Goal: Communication & Community: Answer question/provide support

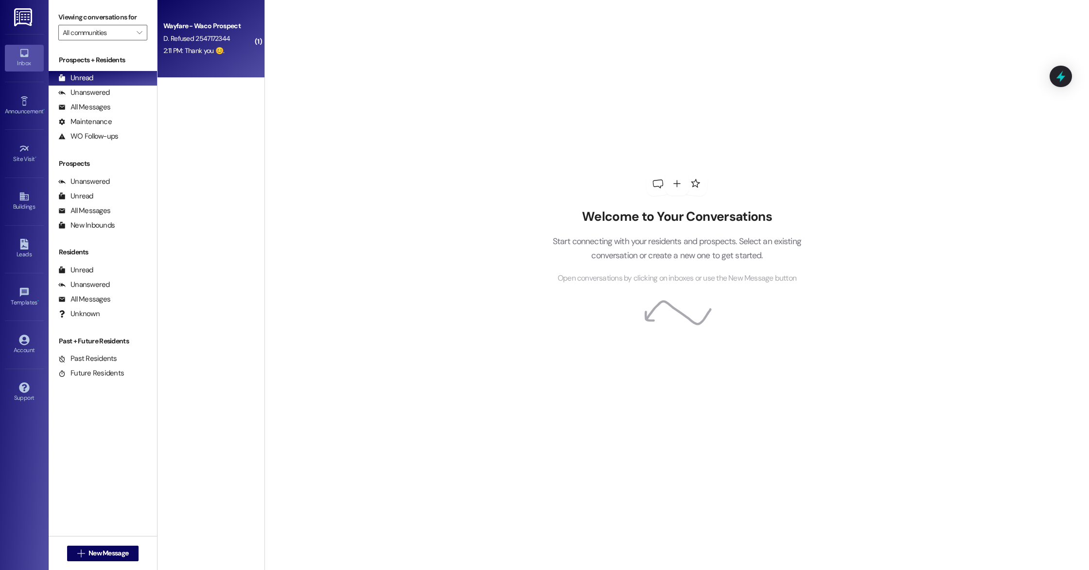
click at [215, 37] on span "D. Refused 2547172344" at bounding box center [196, 38] width 67 height 9
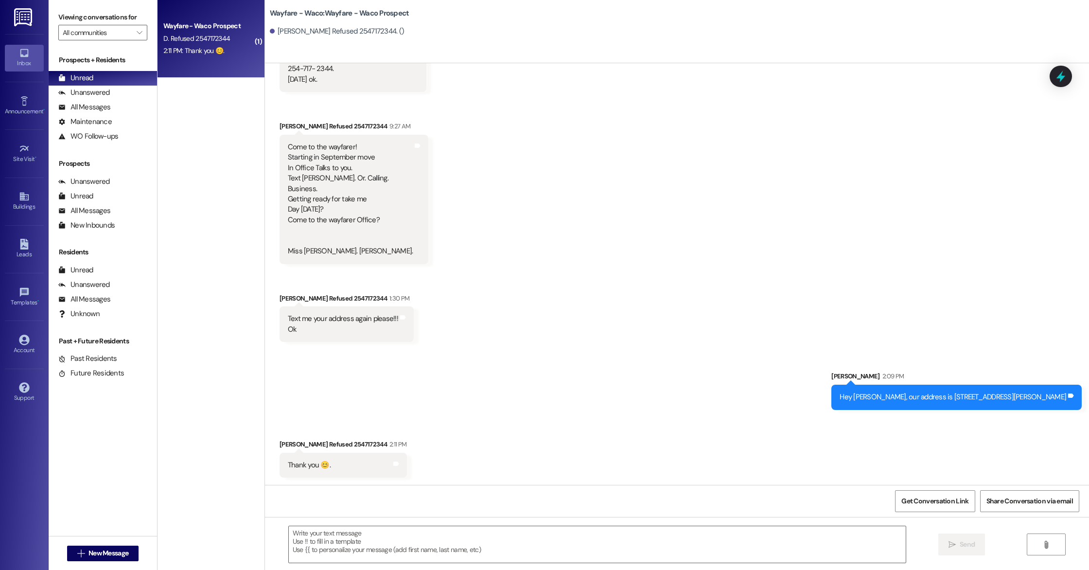
scroll to position [415, 0]
click at [22, 252] on div "Leads" at bounding box center [24, 254] width 49 height 10
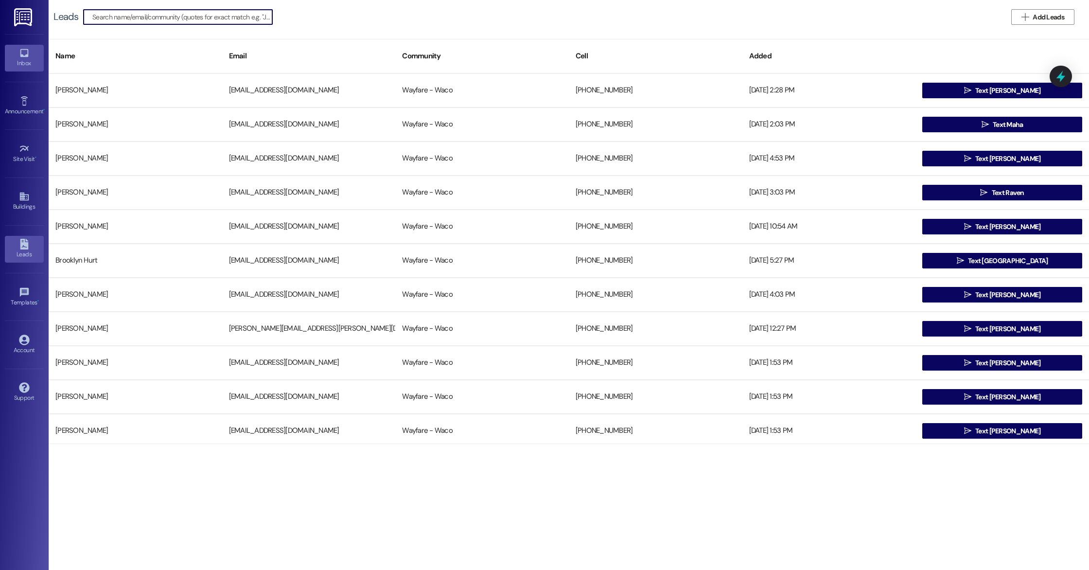
click at [21, 59] on div "Inbox" at bounding box center [24, 63] width 49 height 10
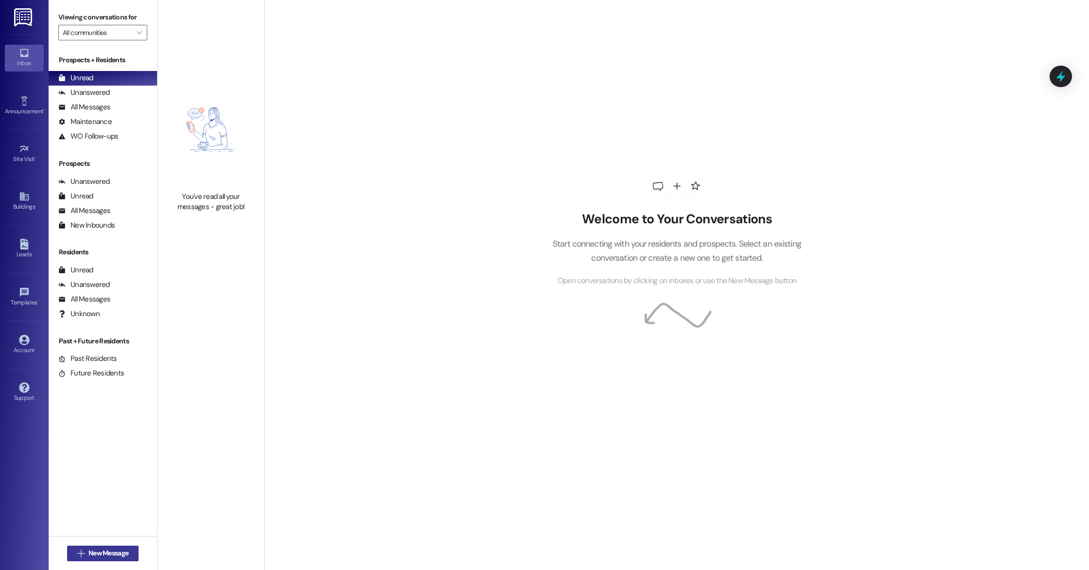
click at [115, 557] on span "New Message" at bounding box center [108, 553] width 40 height 10
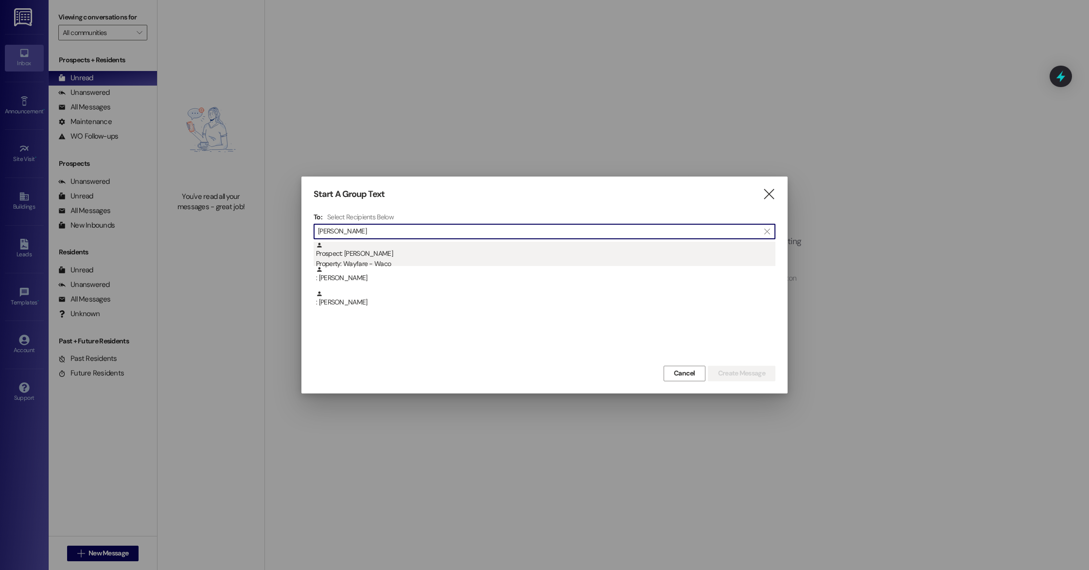
type input "[PERSON_NAME]"
click at [477, 258] on div "Prospect: [PERSON_NAME] Property: Wayfare - Waco" at bounding box center [545, 256] width 459 height 28
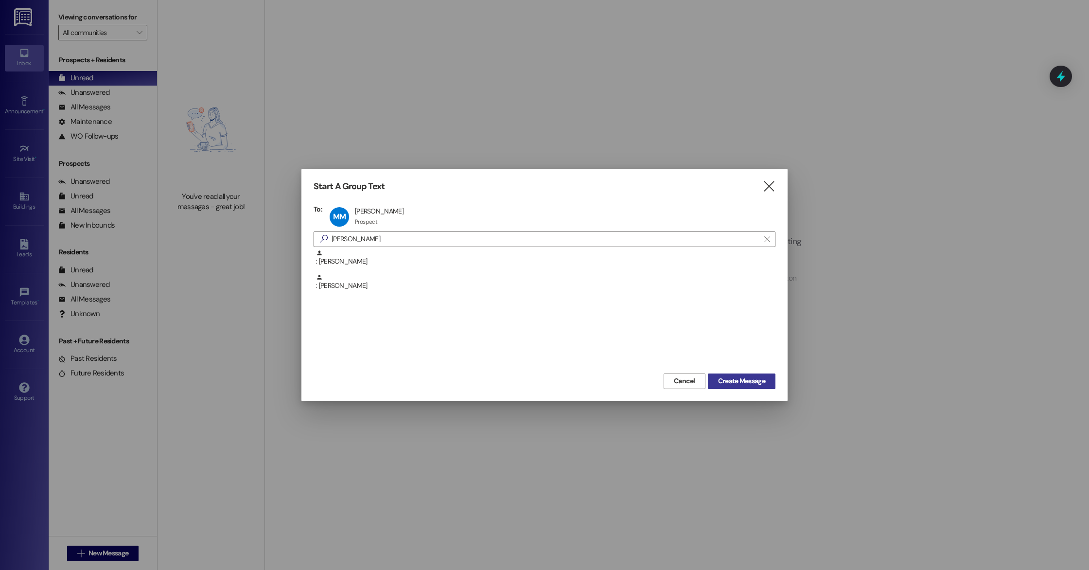
click at [737, 378] on span "Create Message" at bounding box center [741, 381] width 47 height 10
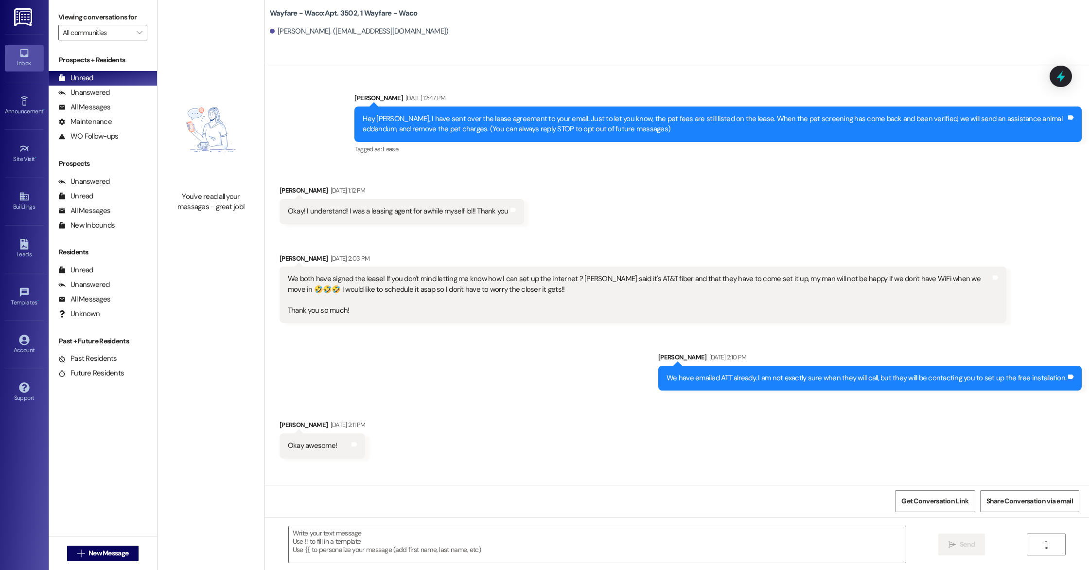
scroll to position [1277, 0]
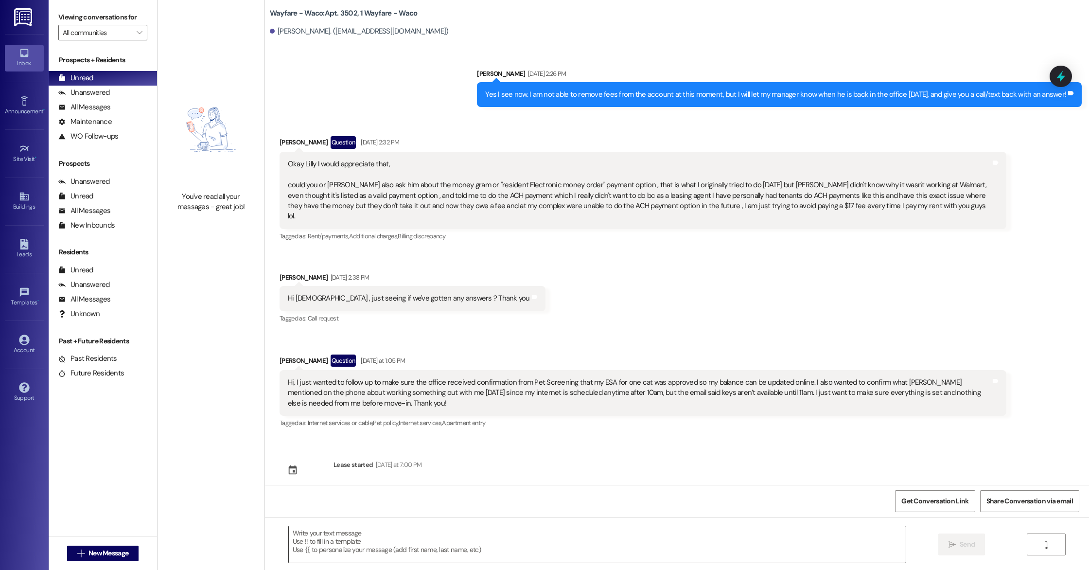
click at [514, 539] on textarea at bounding box center [597, 544] width 617 height 36
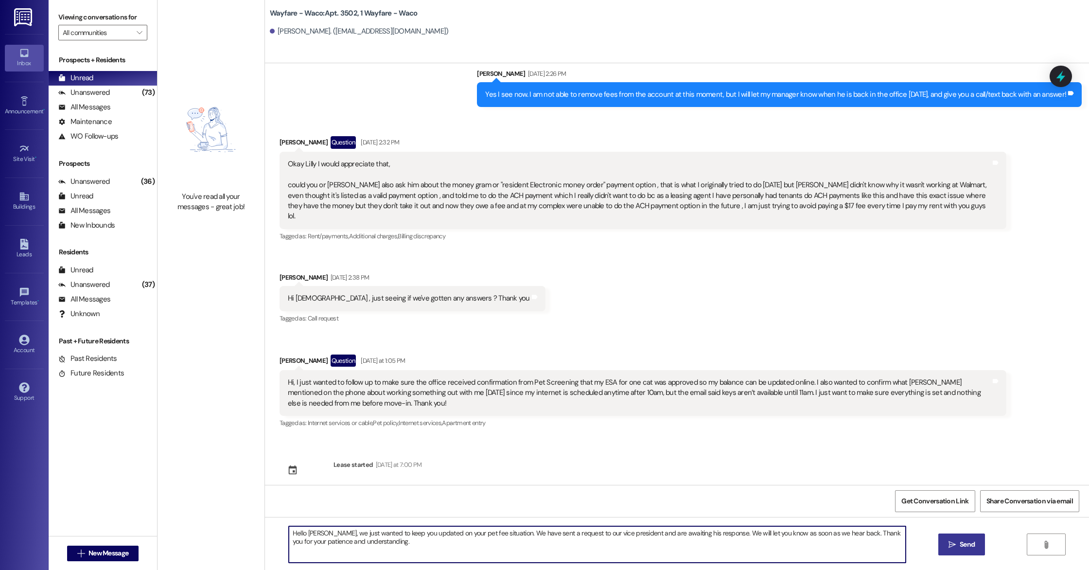
type textarea "Hello [PERSON_NAME], we just wanted to keep you updated on your pet fee situati…"
click at [958, 548] on span "Send" at bounding box center [967, 544] width 19 height 10
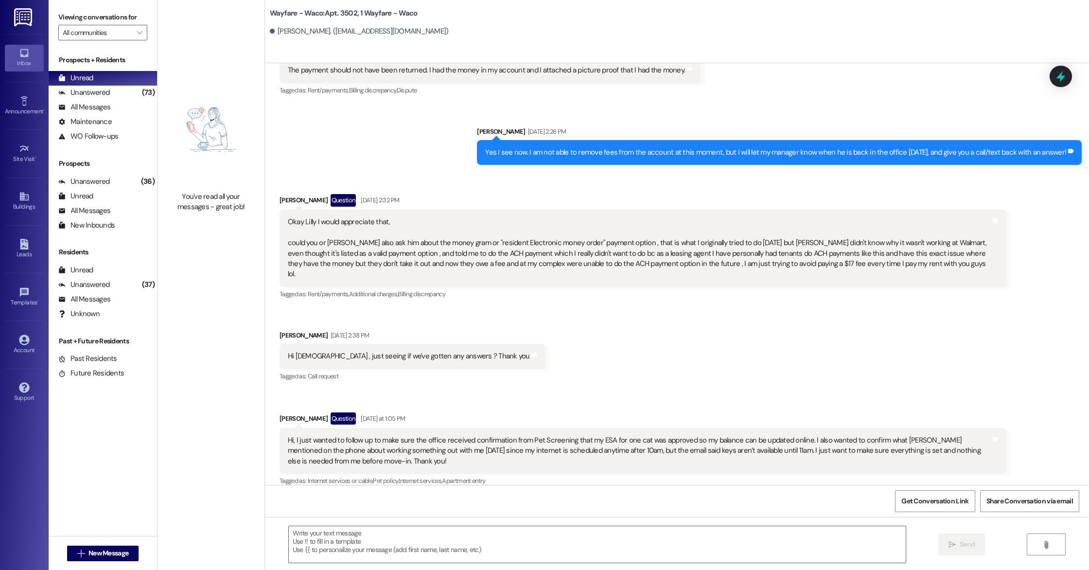
scroll to position [1355, 0]
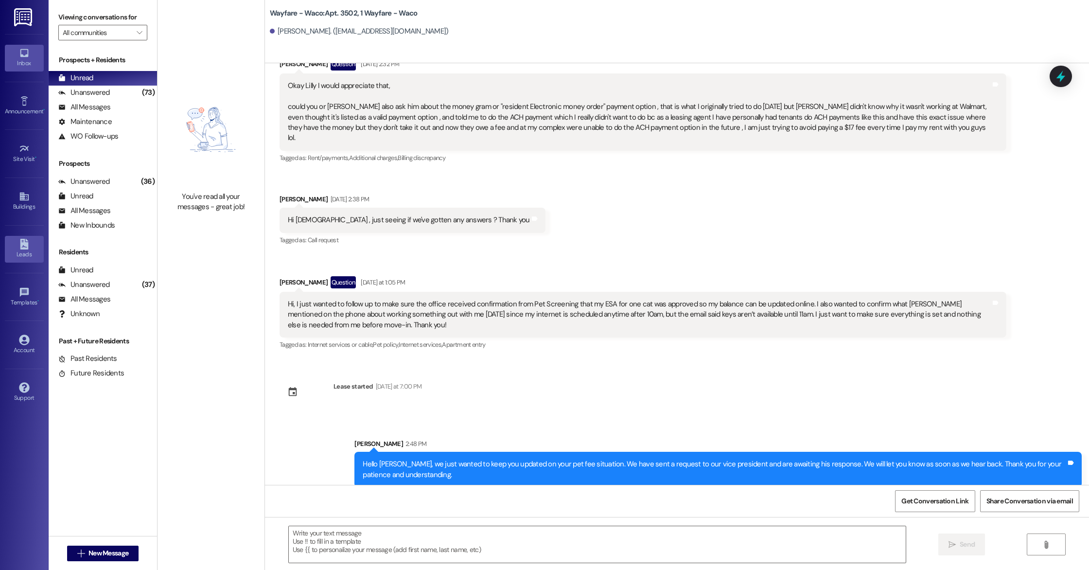
click at [20, 250] on div "Leads" at bounding box center [24, 254] width 49 height 10
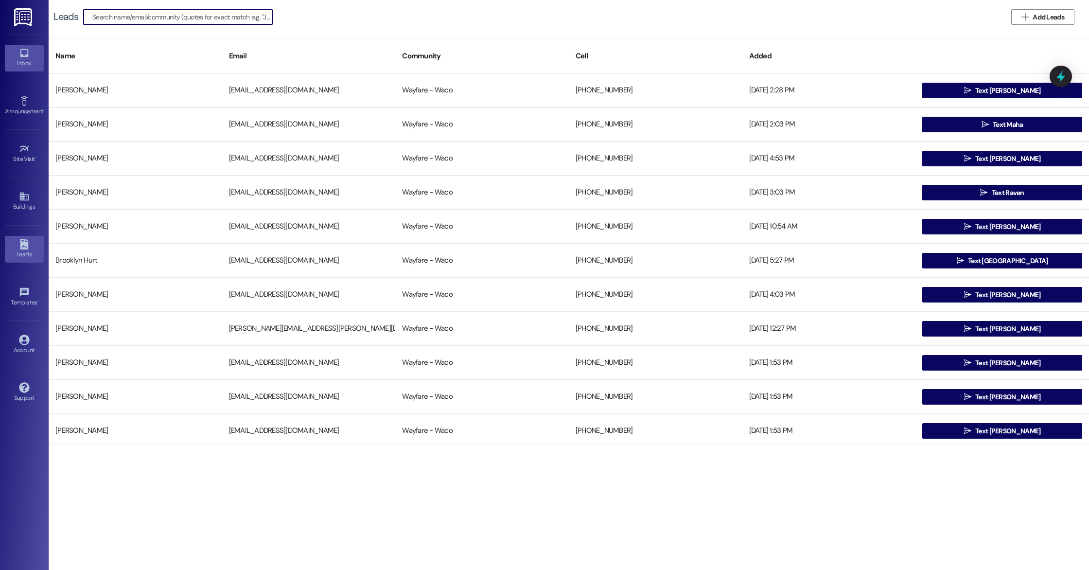
click at [30, 57] on link "Inbox" at bounding box center [24, 58] width 39 height 26
